Goal: Task Accomplishment & Management: Use online tool/utility

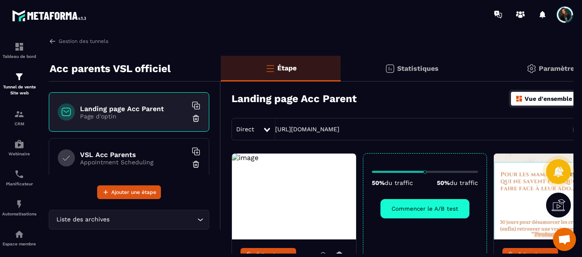
click at [259, 158] on img at bounding box center [245, 157] width 27 height 8
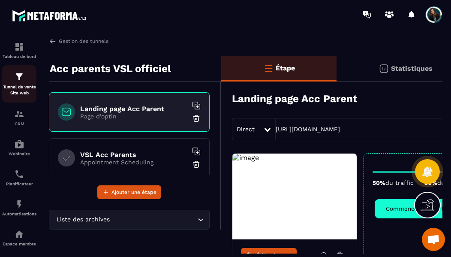
click at [19, 96] on p "Tunnel de vente Site web" at bounding box center [19, 90] width 34 height 12
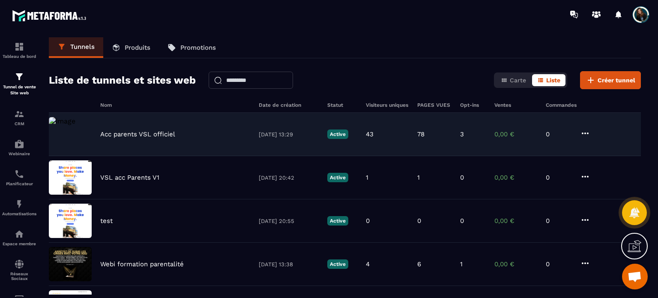
click at [137, 140] on div "Acc parents VSL officiel [DATE] 13:29 Active 43 78 3 0,00 € 0" at bounding box center [345, 134] width 592 height 43
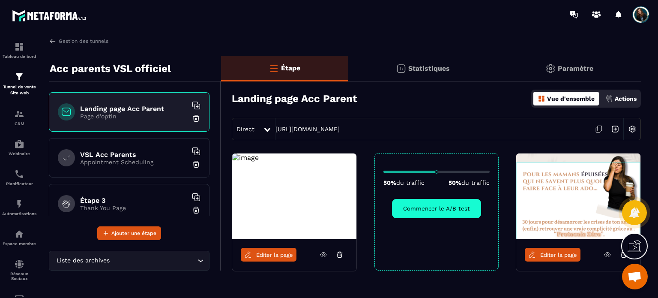
click at [286, 256] on span "Éditer la page" at bounding box center [274, 254] width 37 height 6
